Goal: Information Seeking & Learning: Learn about a topic

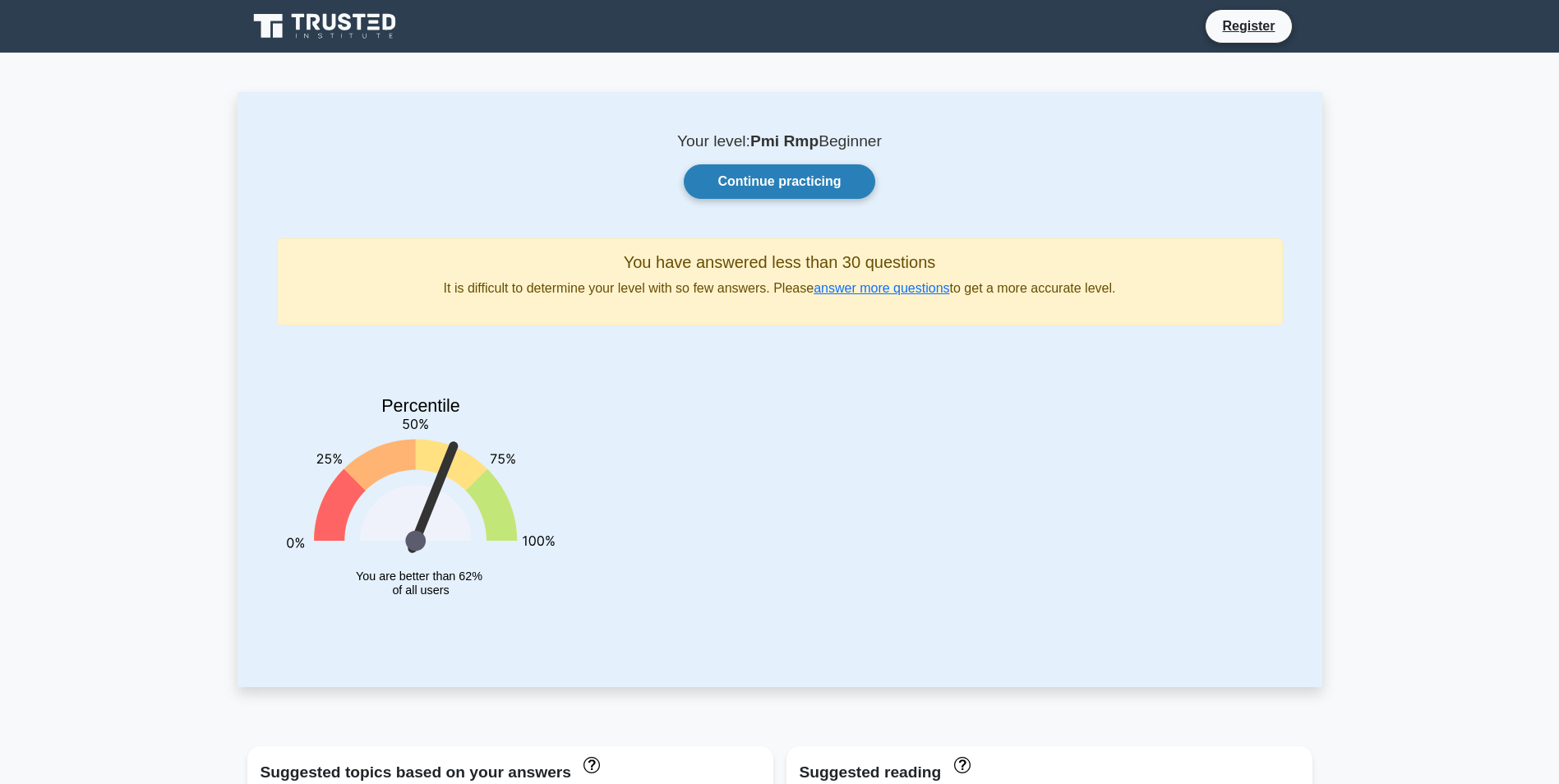
click at [820, 176] on link "Continue practicing" at bounding box center [779, 181] width 191 height 35
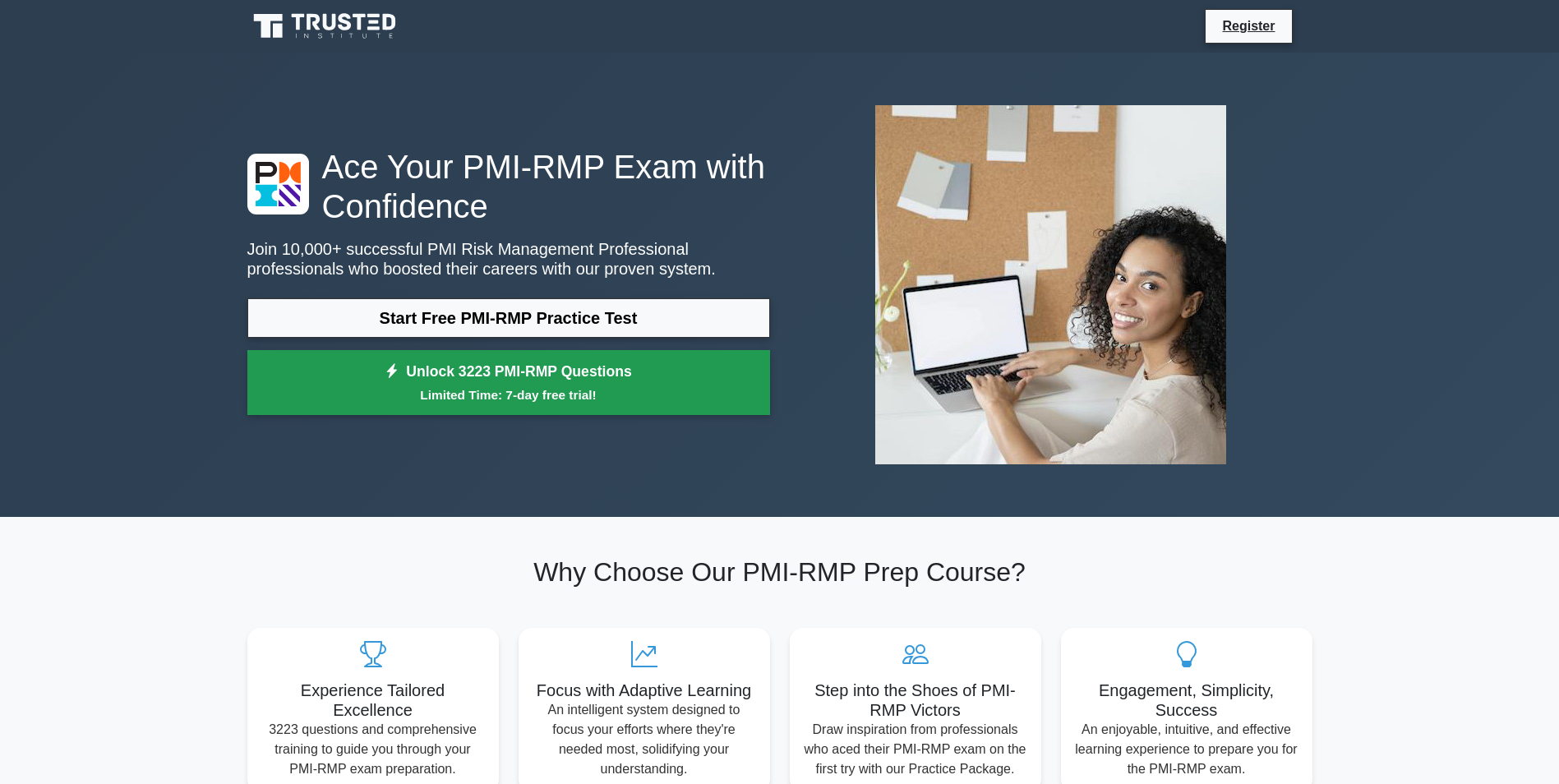
click at [514, 391] on small "Limited Time: 7-day free trial!" at bounding box center [509, 395] width 482 height 19
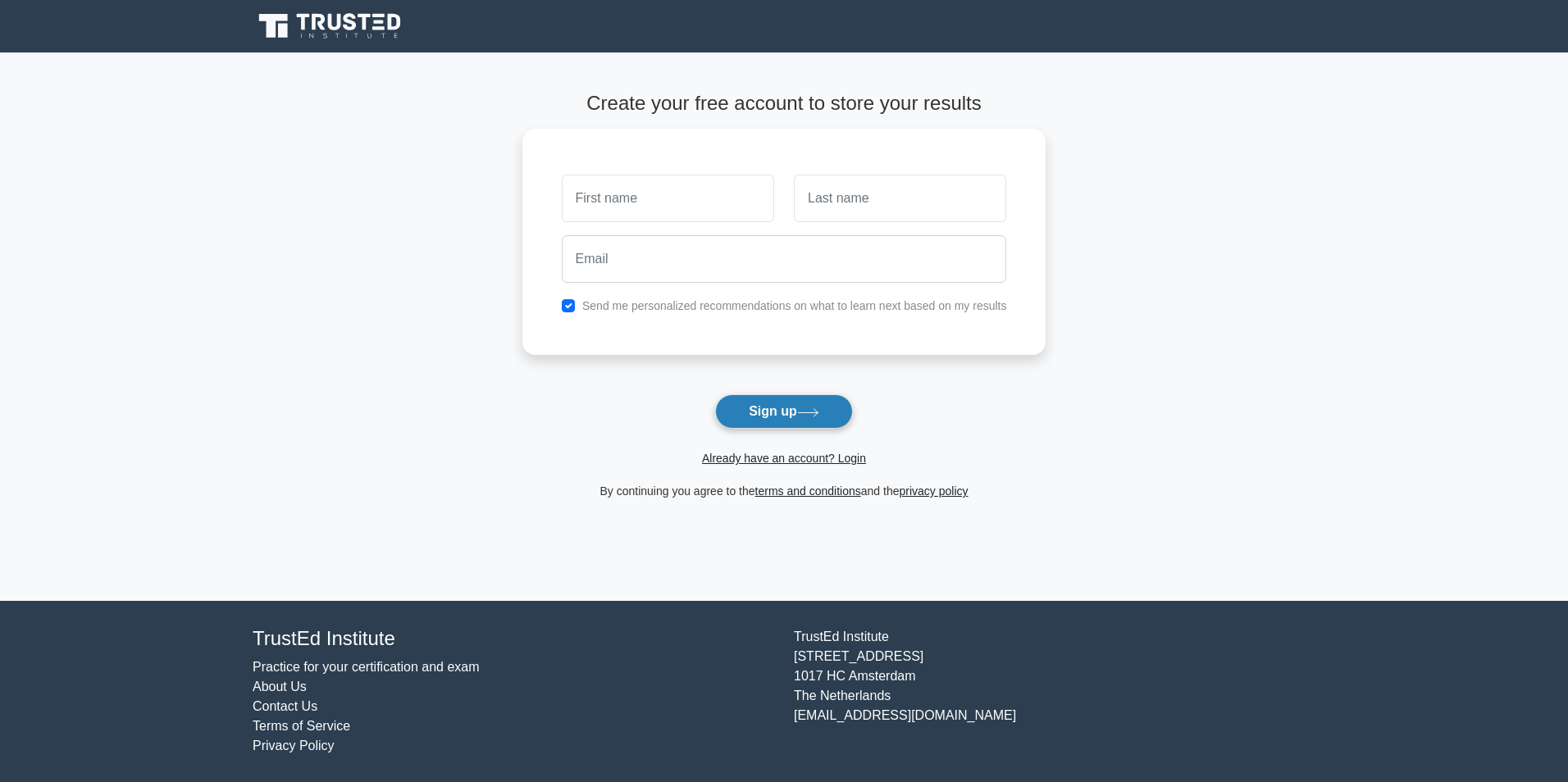
click at [785, 410] on button "Sign up" at bounding box center [783, 411] width 138 height 35
click at [739, 404] on button "Sign up" at bounding box center [783, 411] width 138 height 35
click at [770, 457] on link "Already have an account? Login" at bounding box center [784, 458] width 164 height 14
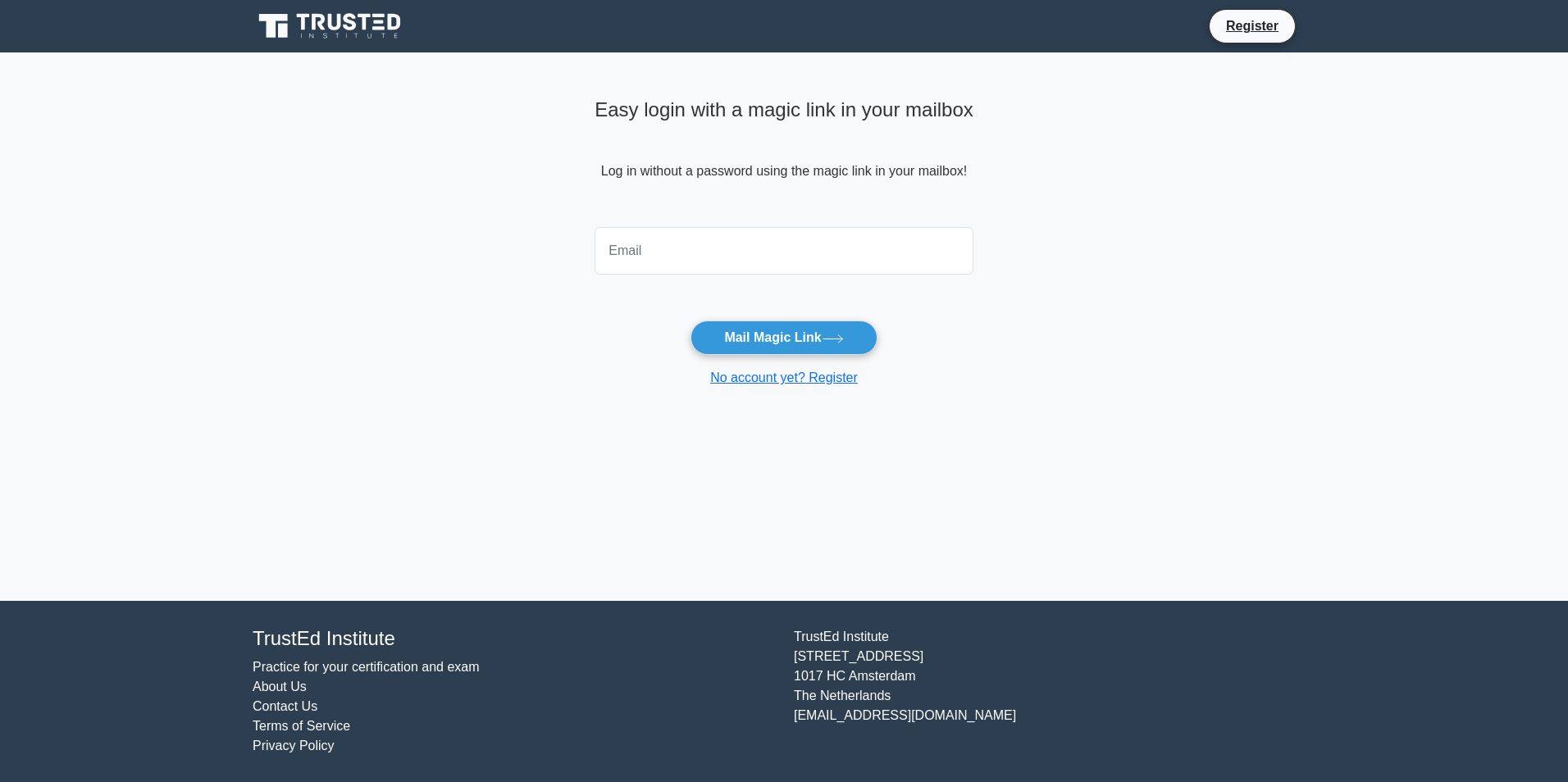
click at [805, 261] on input "email" at bounding box center [784, 251] width 379 height 47
type input "agayeva88@gmail.com"
click at [764, 331] on button "Mail Magic Link" at bounding box center [783, 337] width 186 height 35
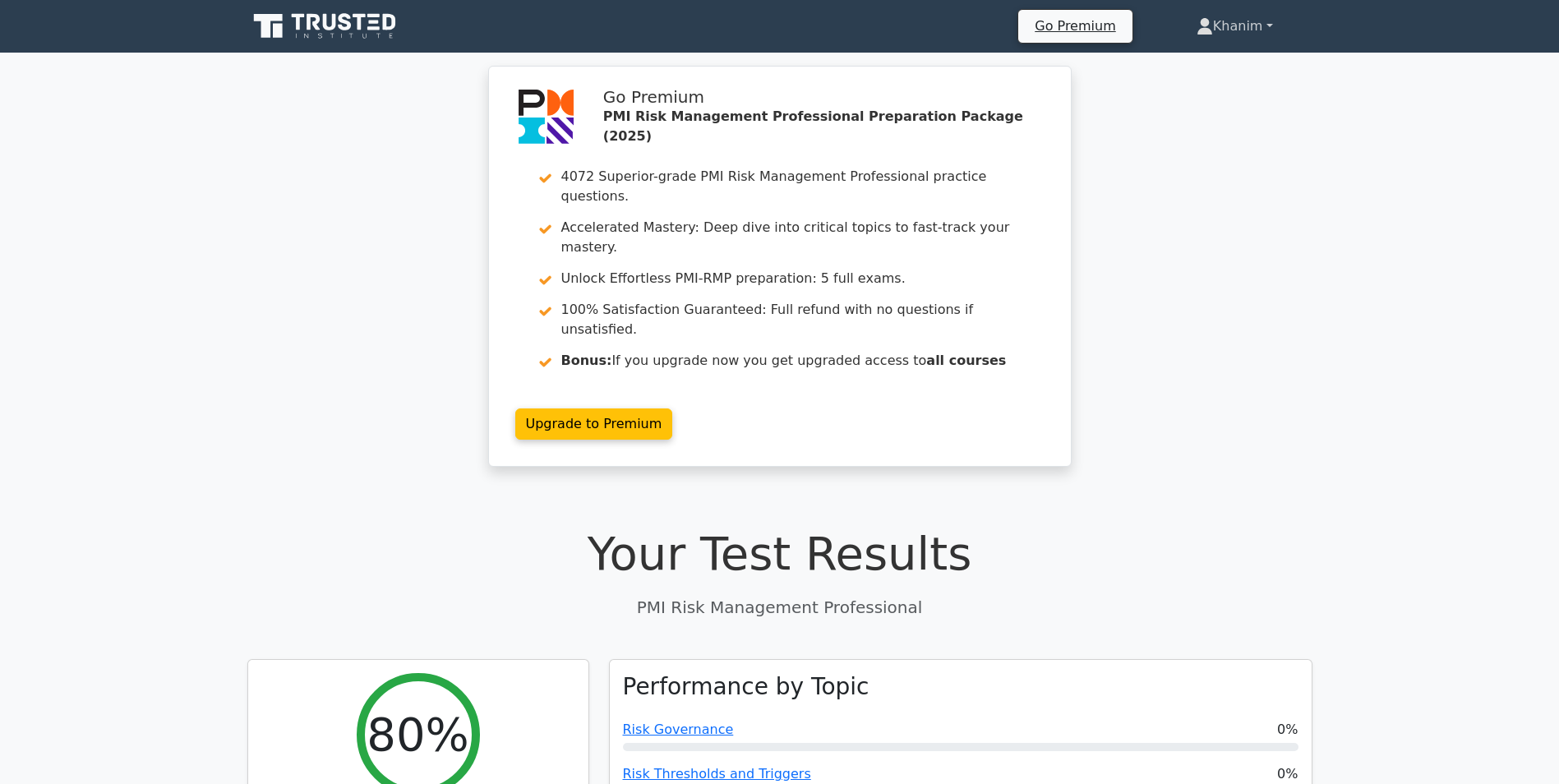
click at [1245, 30] on link "Khanim" at bounding box center [1234, 26] width 155 height 33
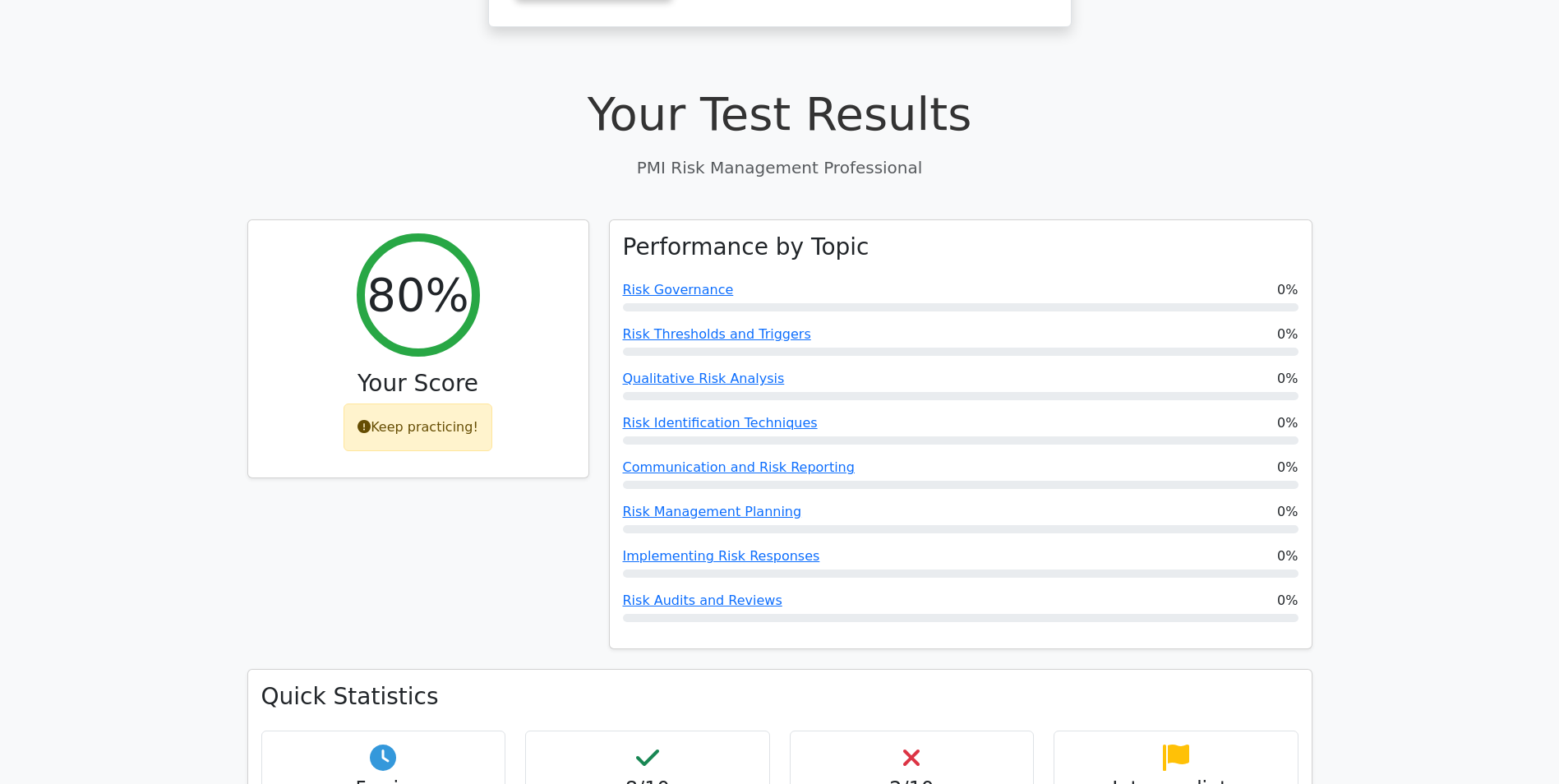
scroll to position [443, 0]
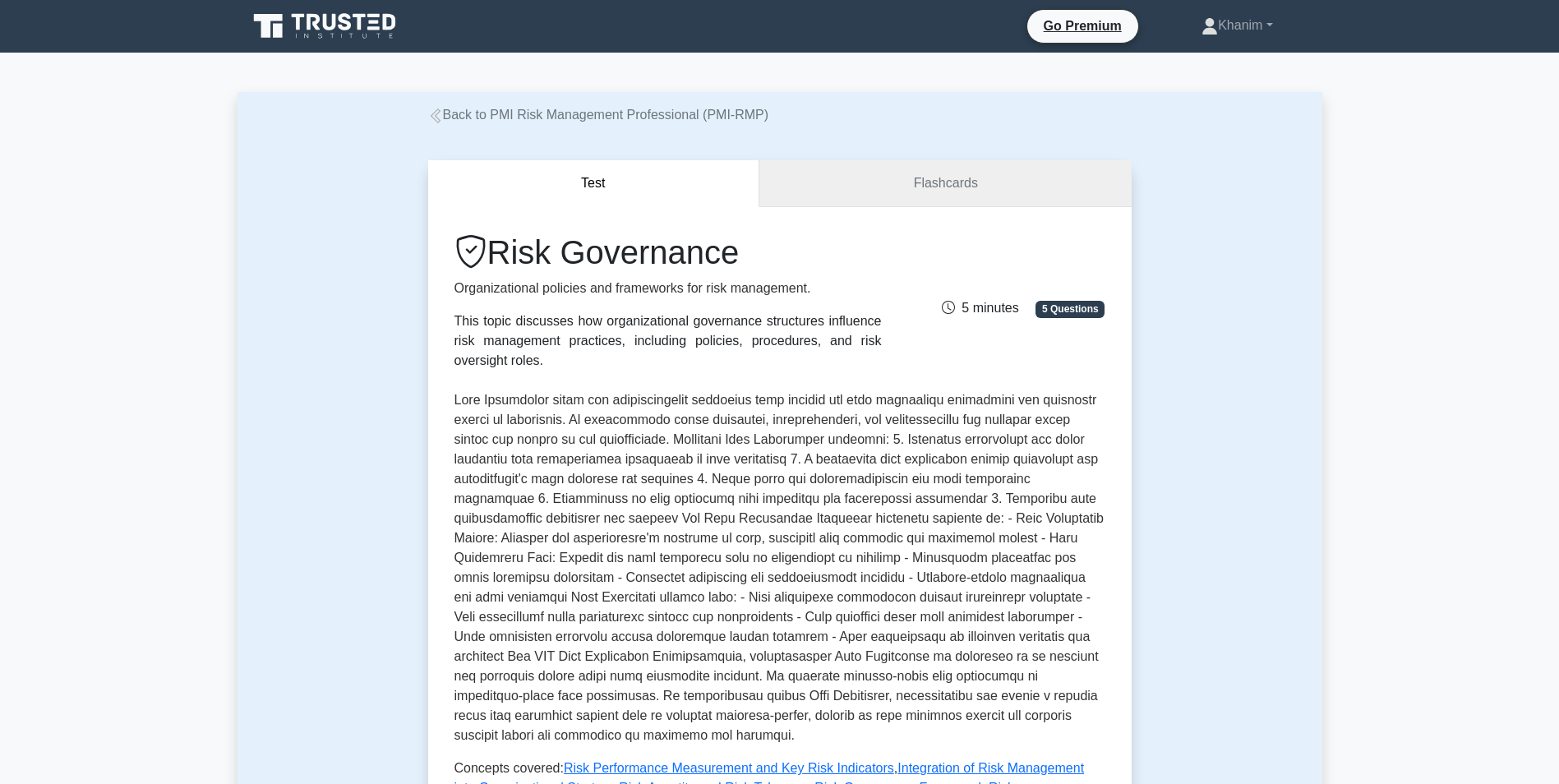
click at [947, 178] on link "Flashcards" at bounding box center [945, 183] width 371 height 47
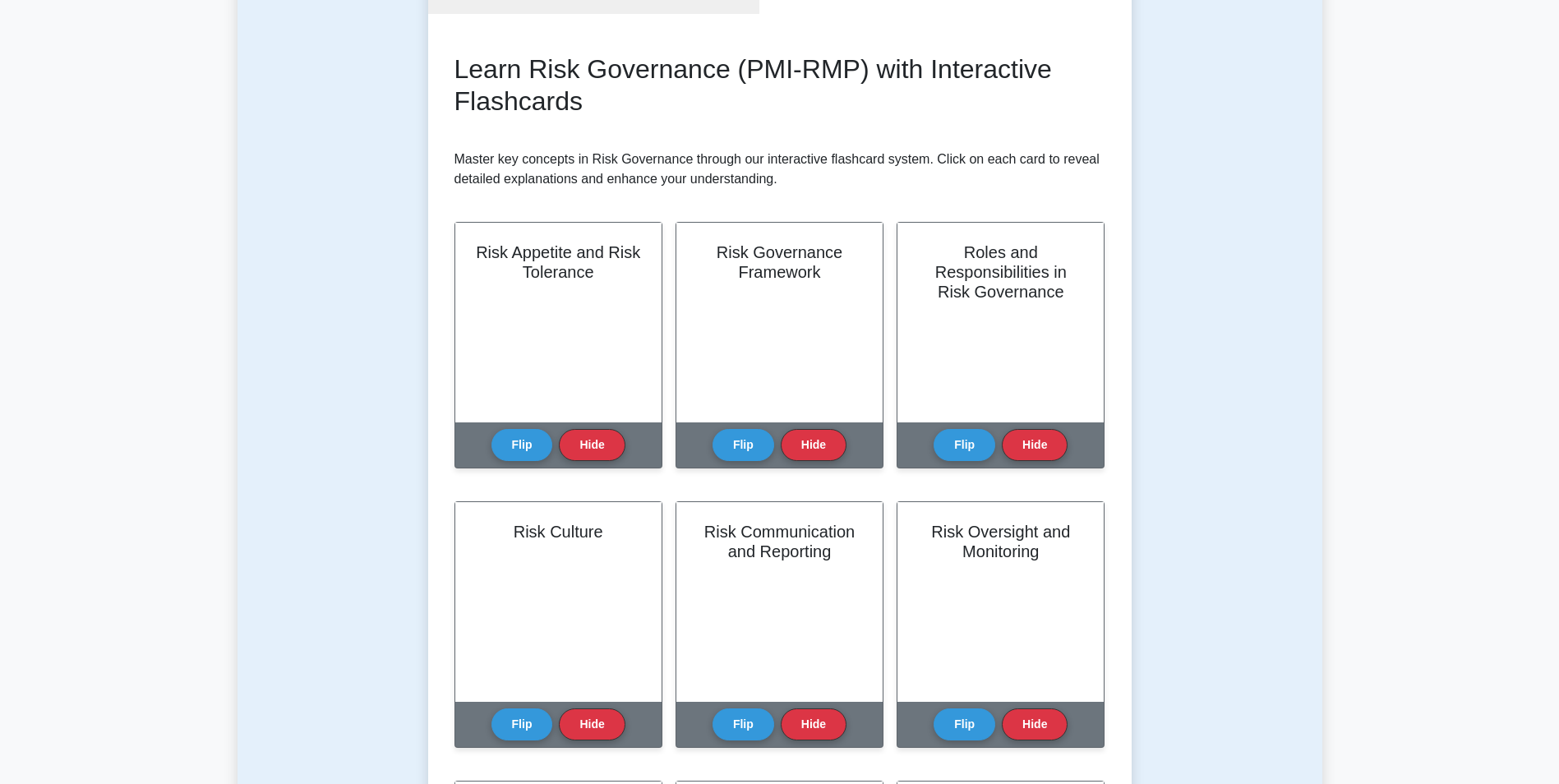
scroll to position [228, 0]
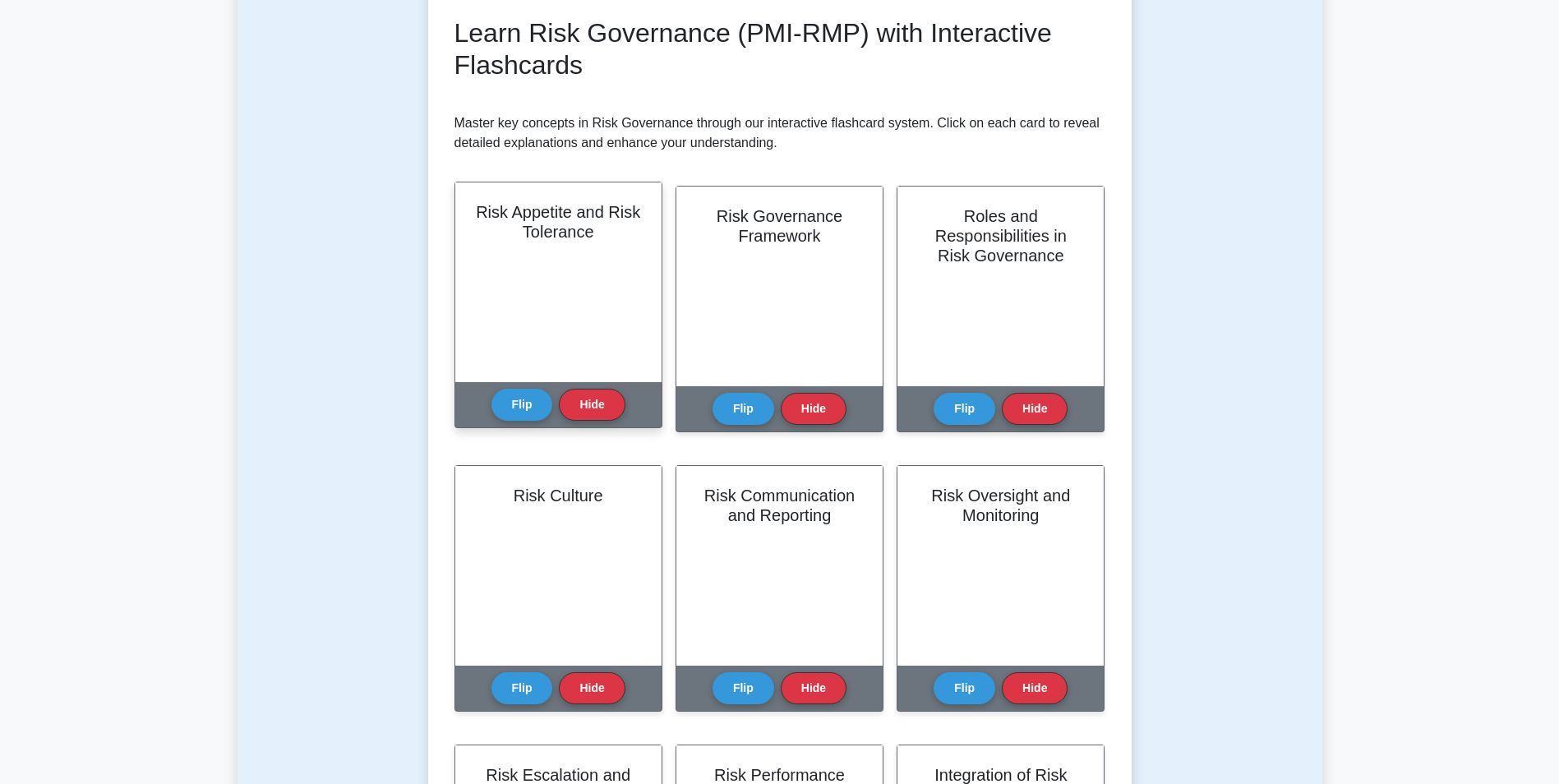
click at [591, 242] on h2 "Risk Appetite and Risk Tolerance" at bounding box center [558, 221] width 167 height 40
click at [509, 416] on button "Flip" at bounding box center [522, 404] width 62 height 32
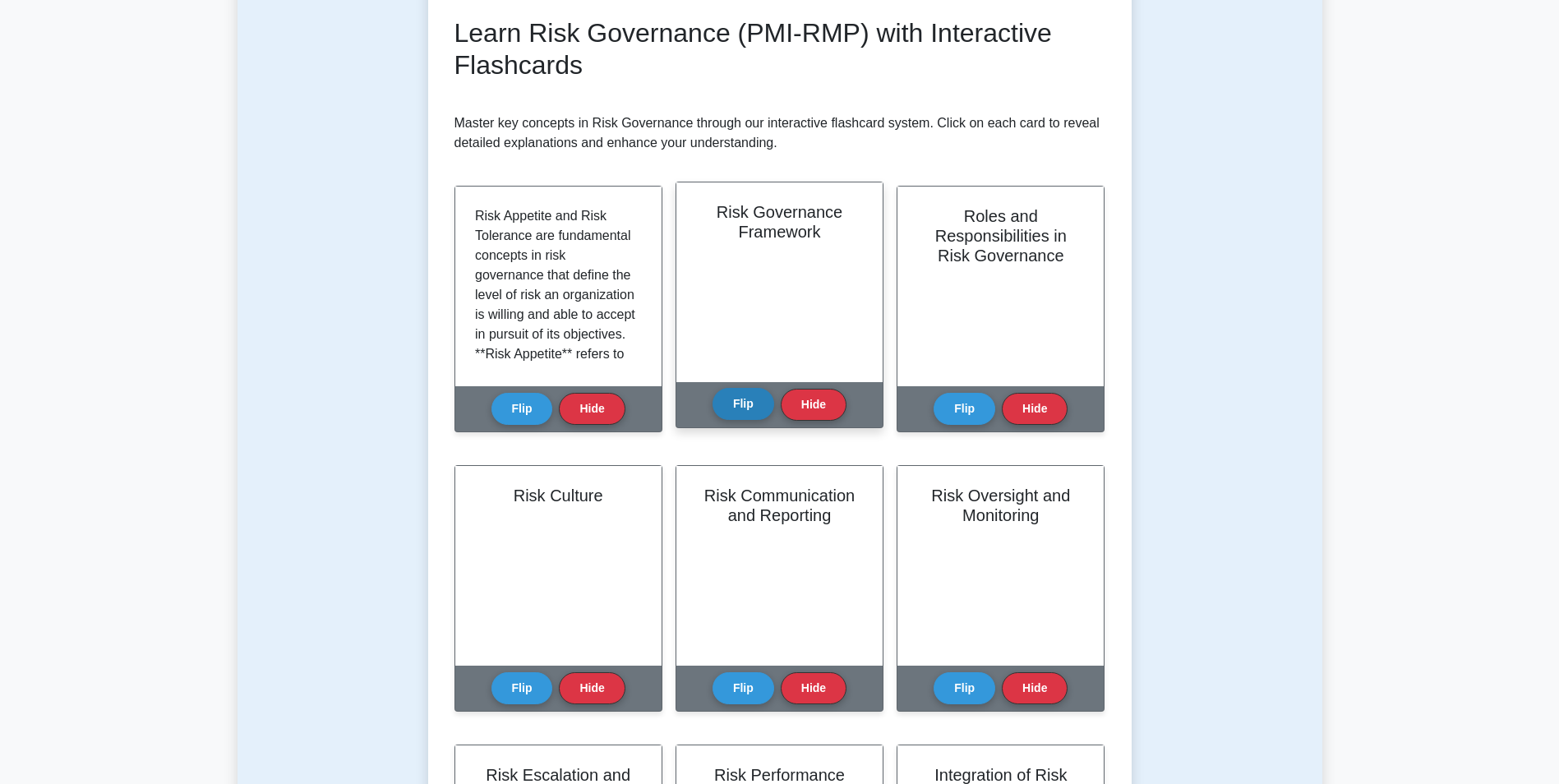
click at [746, 407] on button "Flip" at bounding box center [743, 404] width 62 height 32
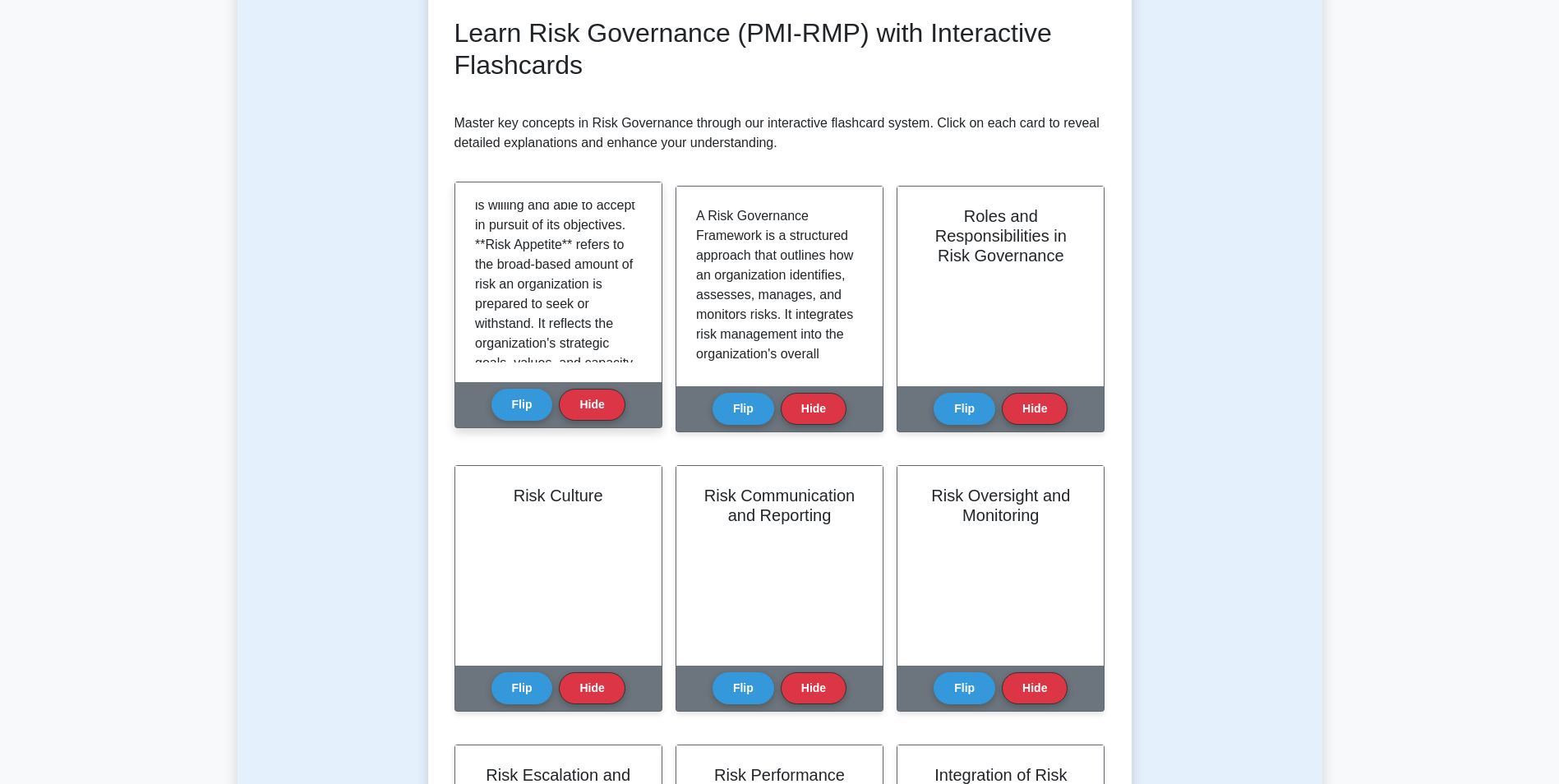
scroll to position [114, 0]
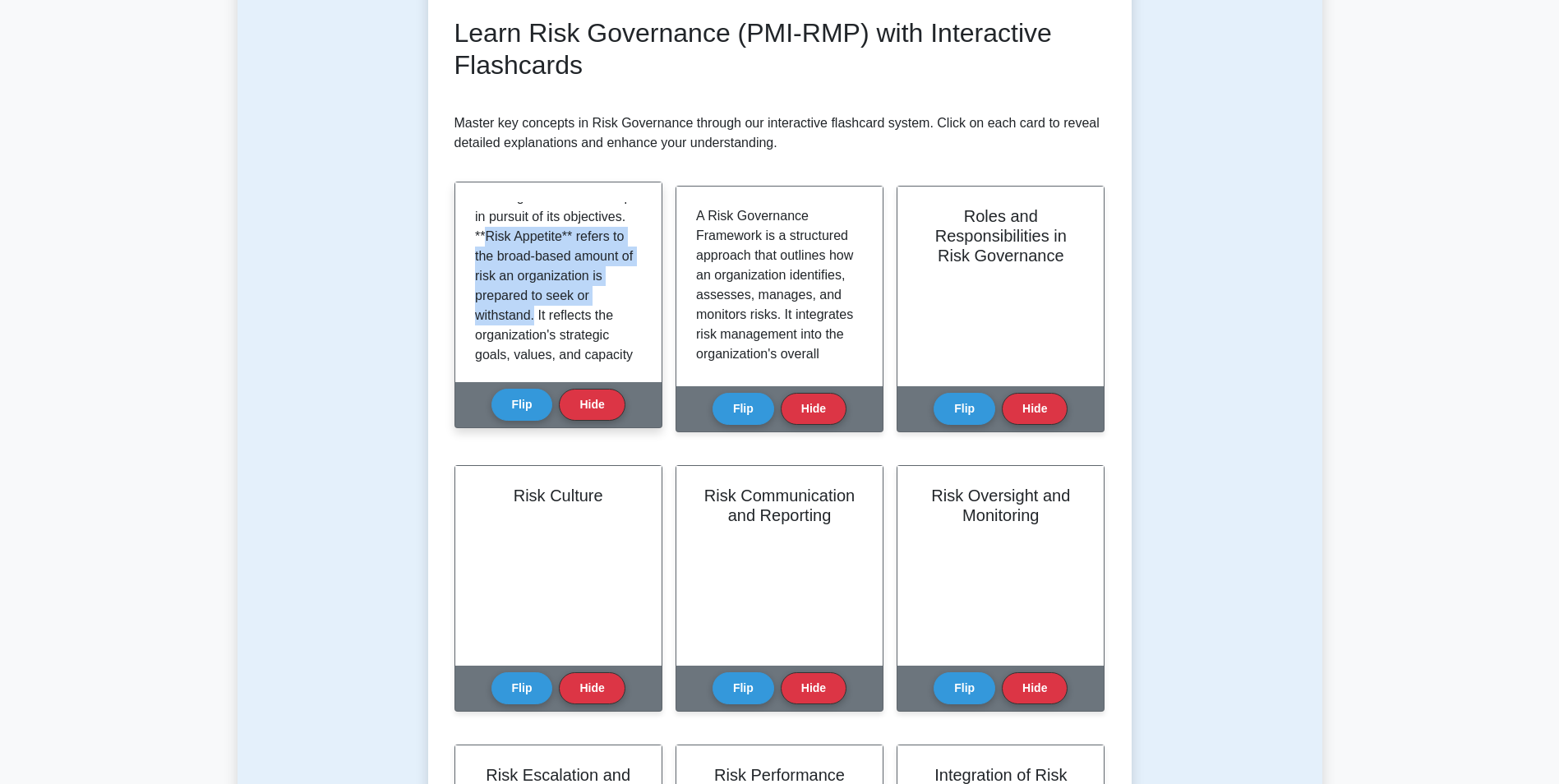
drag, startPoint x: 534, startPoint y: 336, endPoint x: 580, endPoint y: 237, distance: 109.2
click at [580, 237] on p "Risk Appetite and Risk Tolerance are fundamental concepts in risk governance th…" at bounding box center [554, 336] width 160 height 493
copy p "Risk Appetite** refers to the broad-based amount of risk an organization is pre…"
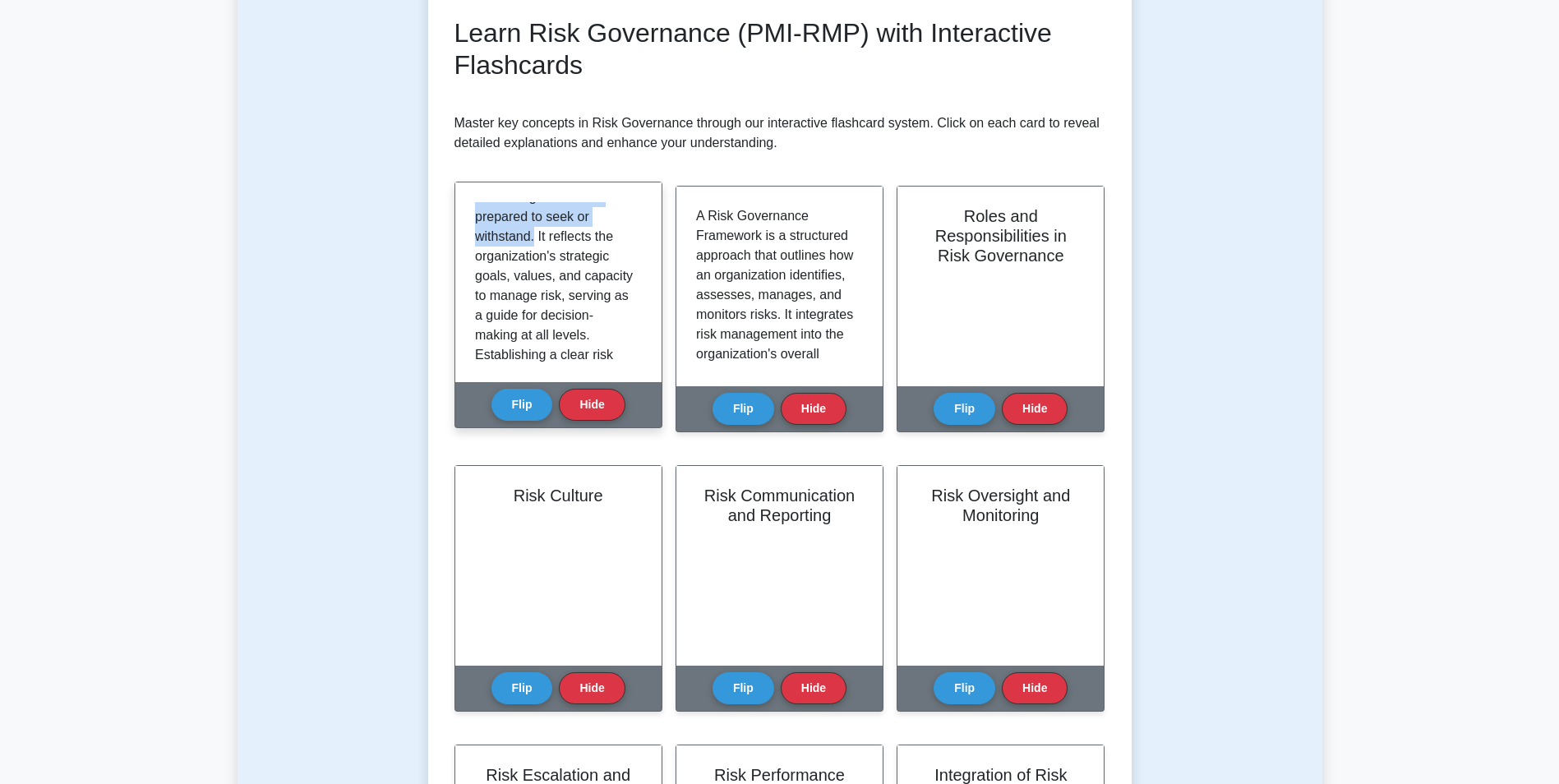
scroll to position [202, 0]
